Goal: Task Accomplishment & Management: Complete application form

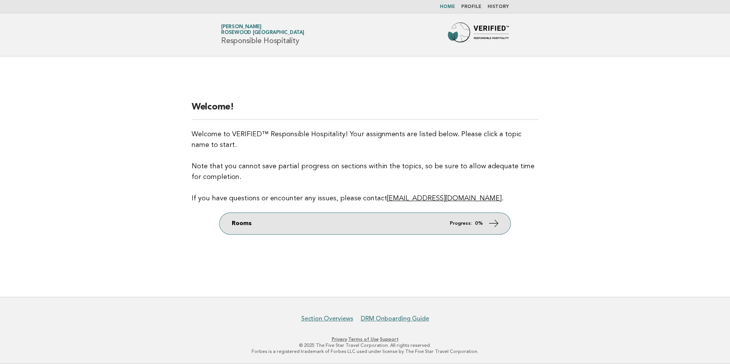
click at [287, 220] on link "Rooms Progress: 0%" at bounding box center [365, 223] width 291 height 21
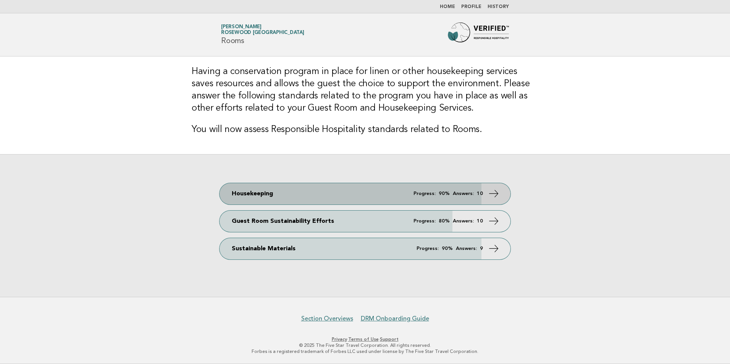
click at [338, 192] on link "Housekeeping Progress: 90% Answers: 10" at bounding box center [365, 193] width 291 height 21
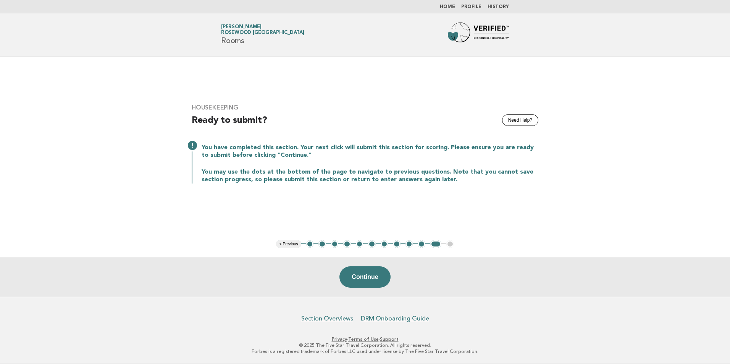
click at [310, 244] on button "1" at bounding box center [310, 245] width 8 height 8
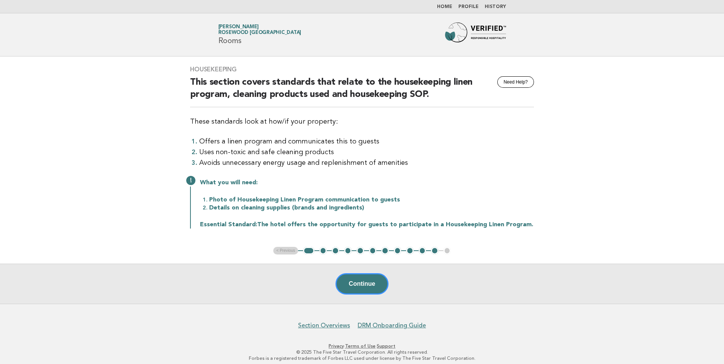
click at [323, 249] on button "2" at bounding box center [324, 251] width 8 height 8
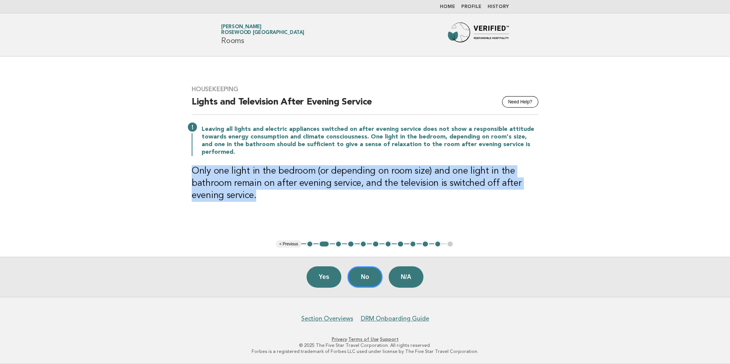
drag, startPoint x: 267, startPoint y: 200, endPoint x: 190, endPoint y: 171, distance: 82.3
click at [190, 171] on div "Housekeeping Need Help? Lights and Television After Evening Service Leaving all…" at bounding box center [365, 148] width 365 height 144
copy h3 "Only one light in the bedroom (or depending on room size) and one light in the …"
click at [328, 279] on button "Yes" at bounding box center [324, 277] width 35 height 21
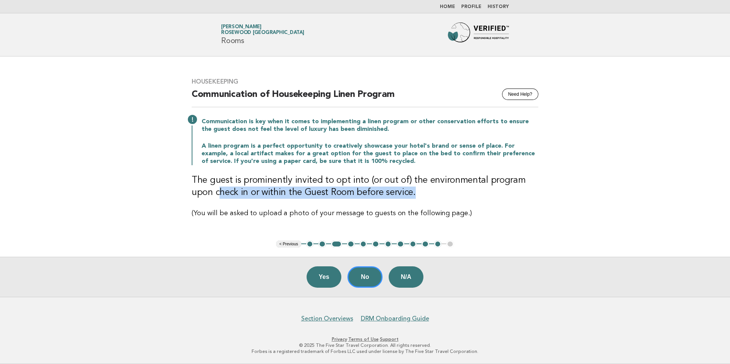
drag, startPoint x: 414, startPoint y: 194, endPoint x: 220, endPoint y: 193, distance: 194.0
click at [220, 193] on h3 "The guest is prominently invited to opt into (or out of) the environmental prog…" at bounding box center [365, 187] width 347 height 24
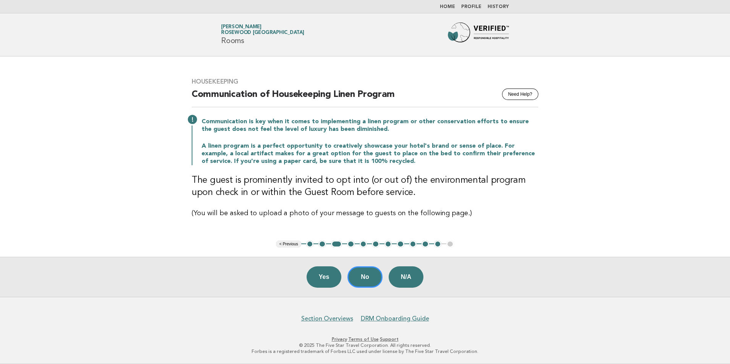
click at [202, 254] on main "Housekeeping Need Help? Communication of Housekeeping Linen Program Communicati…" at bounding box center [365, 177] width 730 height 241
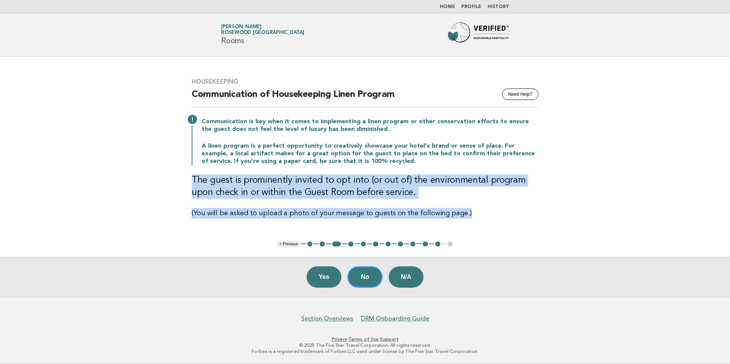
drag, startPoint x: 191, startPoint y: 178, endPoint x: 467, endPoint y: 208, distance: 277.8
click at [467, 208] on div "Housekeeping Need Help? Communication of Housekeeping Linen Program Communicati…" at bounding box center [365, 148] width 365 height 159
copy div "The guest is prominently invited to opt into (or out of) the environmental prog…"
click at [365, 278] on button "No" at bounding box center [364, 277] width 35 height 21
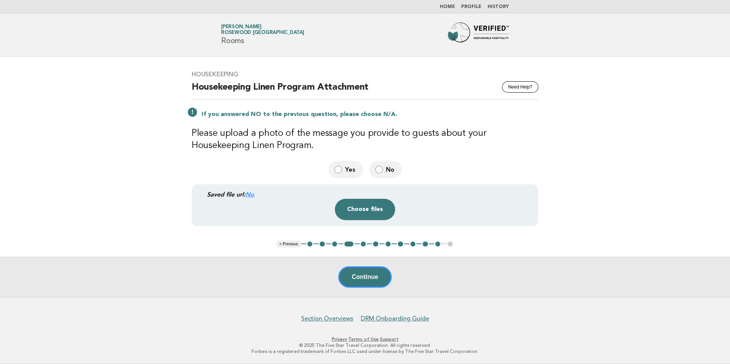
click at [367, 279] on button "Continue" at bounding box center [364, 277] width 53 height 21
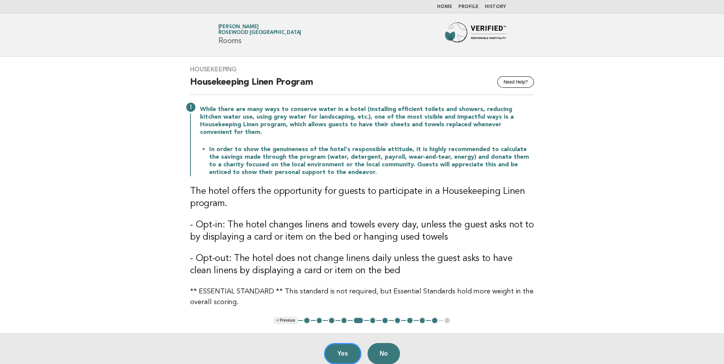
click at [137, 277] on main "Housekeeping Need Help? Housekeeping Linen Program While there are many ways to…" at bounding box center [362, 215] width 724 height 317
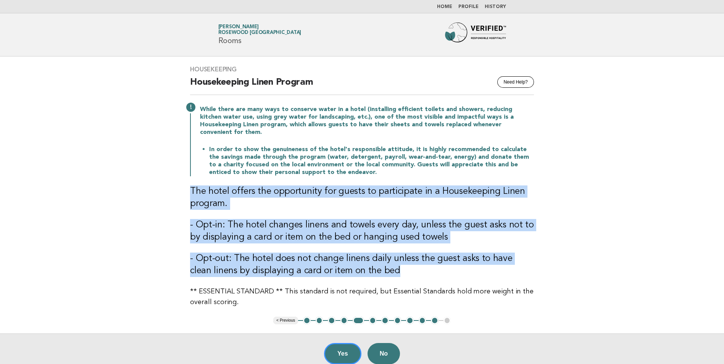
drag, startPoint x: 189, startPoint y: 179, endPoint x: 399, endPoint y: 265, distance: 226.6
click at [399, 265] on div "Housekeeping Need Help? Housekeeping Linen Program While there are many ways to…" at bounding box center [362, 187] width 362 height 260
copy div "The hotel offers the opportunity for guests to participate in a Housekeeping Li…"
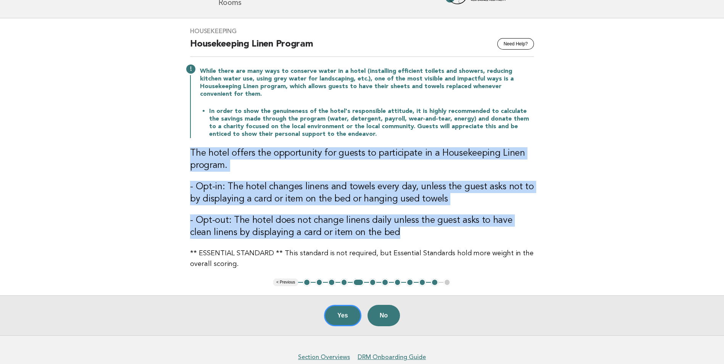
scroll to position [69, 0]
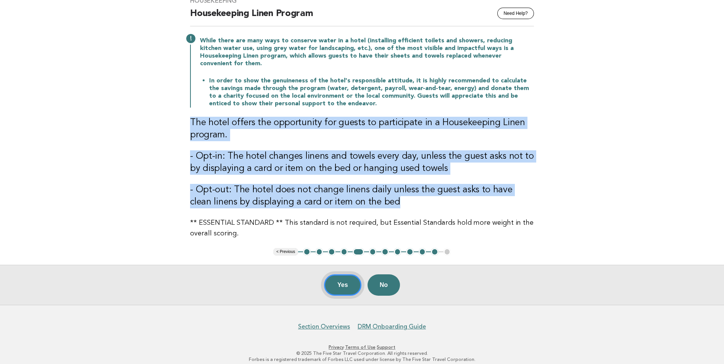
click at [352, 280] on button "Yes" at bounding box center [342, 285] width 37 height 21
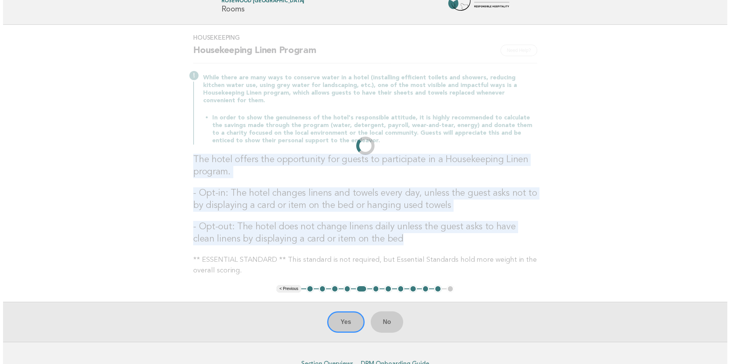
scroll to position [0, 0]
